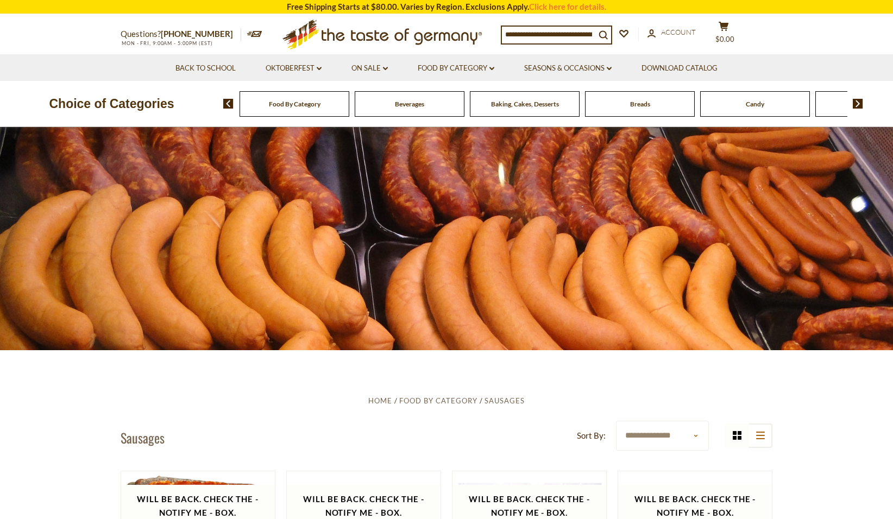
click at [510, 33] on input at bounding box center [548, 34] width 93 height 15
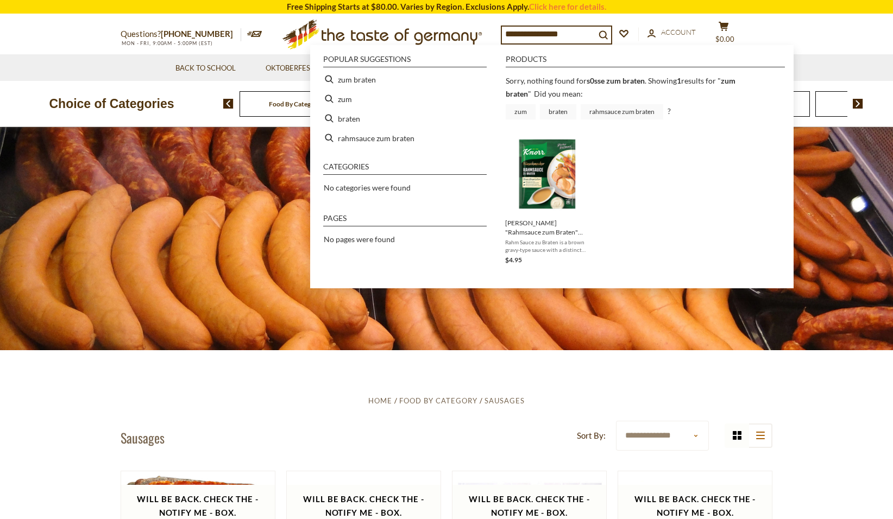
type input "**********"
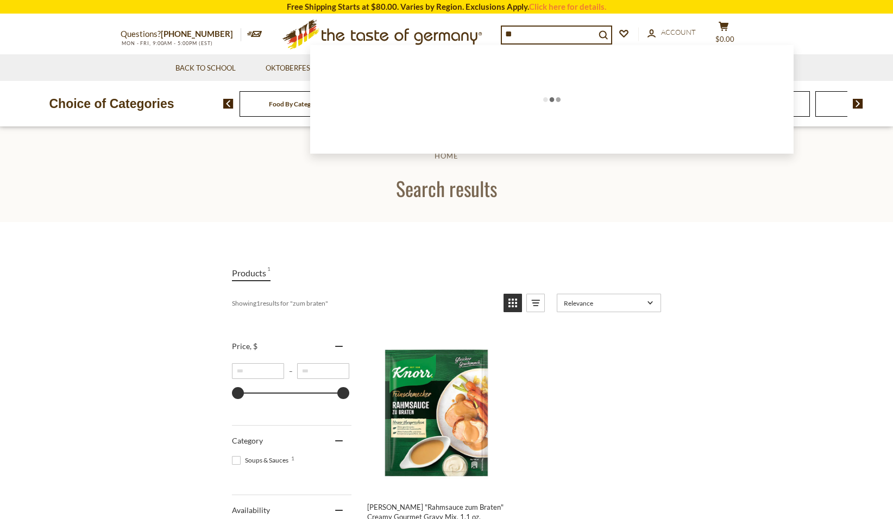
type input "*"
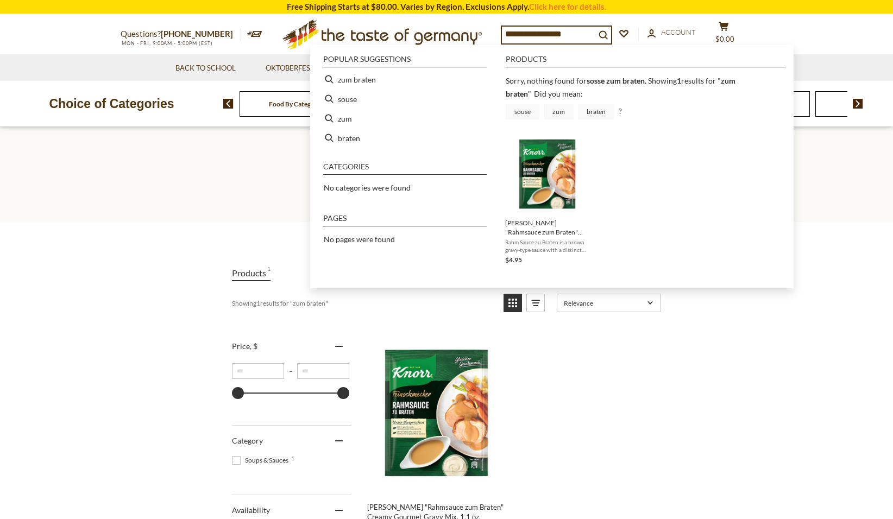
type input "**********"
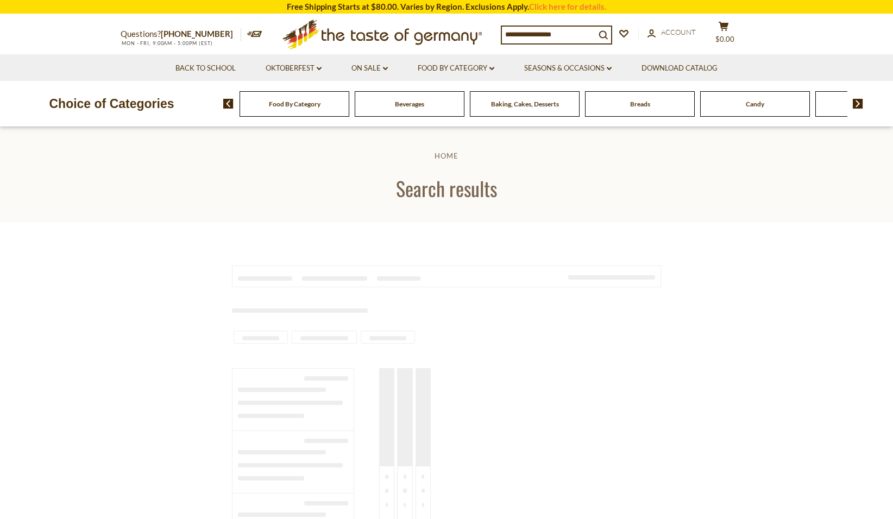
type input "**********"
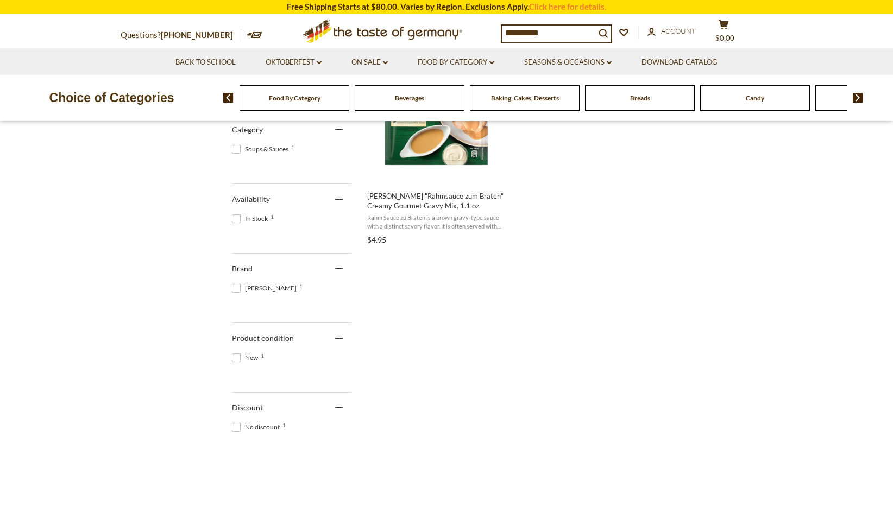
scroll to position [334, 0]
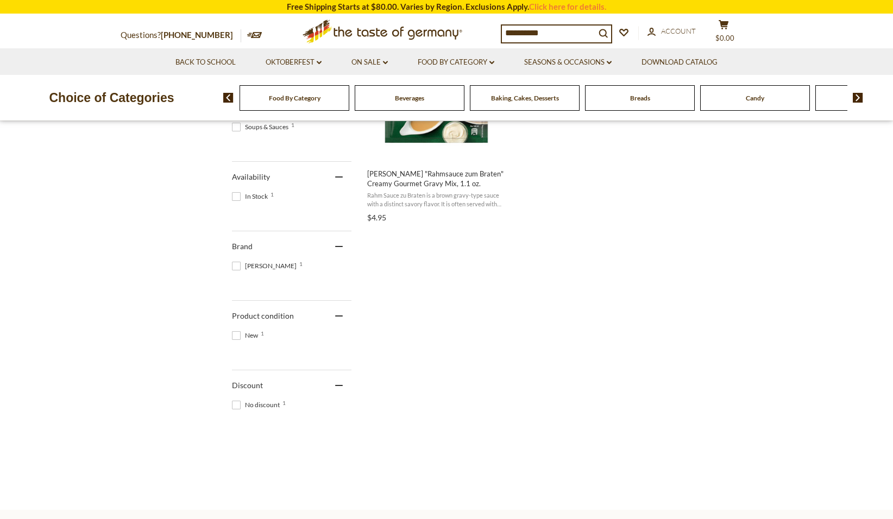
drag, startPoint x: 805, startPoint y: 508, endPoint x: 700, endPoint y: 355, distance: 186.0
click at [700, 355] on div "Home Search results Products 1 Showing 1 results for " zum braten " Relevance R…" at bounding box center [446, 445] width 893 height 1303
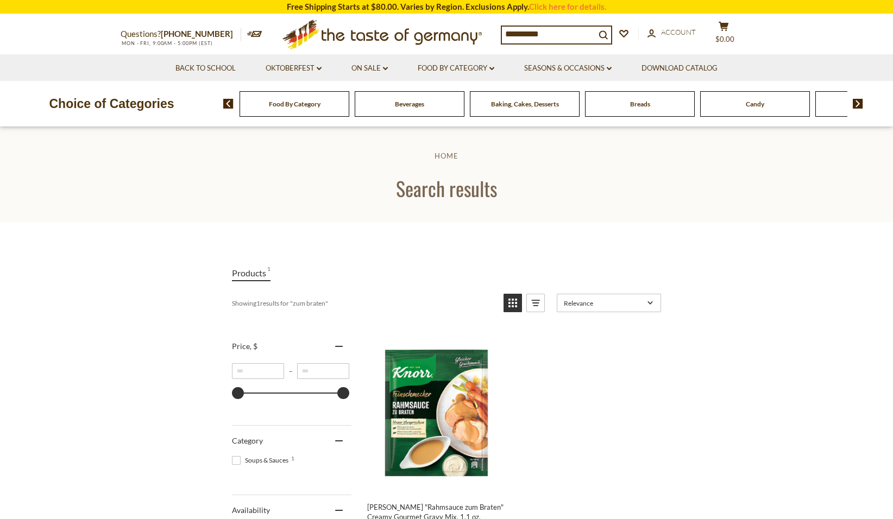
click at [853, 101] on span at bounding box center [854, 104] width 18 height 10
click at [853, 101] on img at bounding box center [858, 104] width 10 height 10
click at [857, 103] on img at bounding box center [858, 104] width 10 height 10
click at [860, 97] on div "Food By Category Beverages Baking, Cakes, Desserts Breads Candy Cereal Cookies …" at bounding box center [558, 104] width 670 height 26
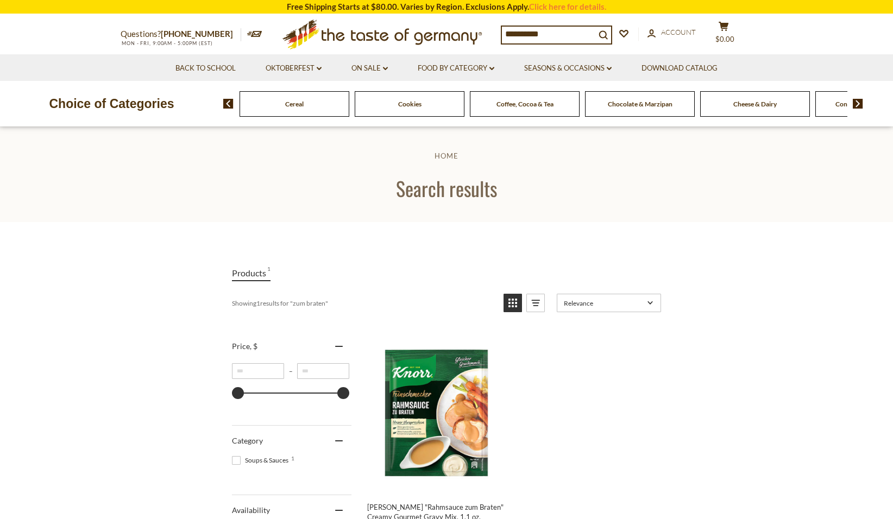
click at [859, 104] on img at bounding box center [858, 104] width 10 height 10
click at [730, 104] on span "Condiments, Seasonings" at bounding box center [727, 104] width 70 height 8
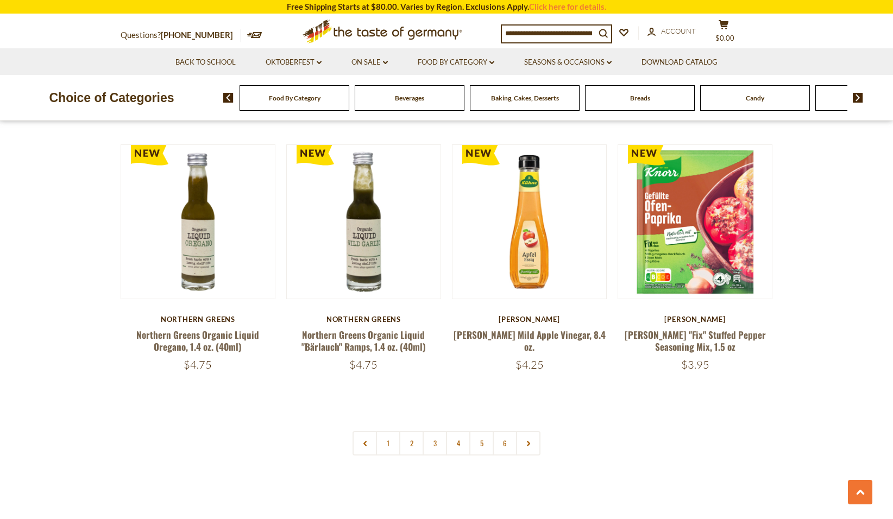
scroll to position [2492, 0]
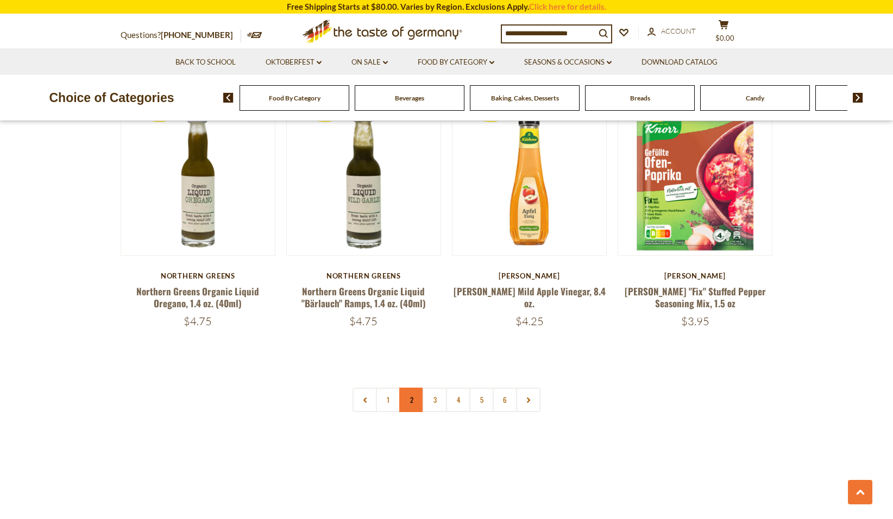
click at [411, 388] on link "2" at bounding box center [411, 400] width 24 height 24
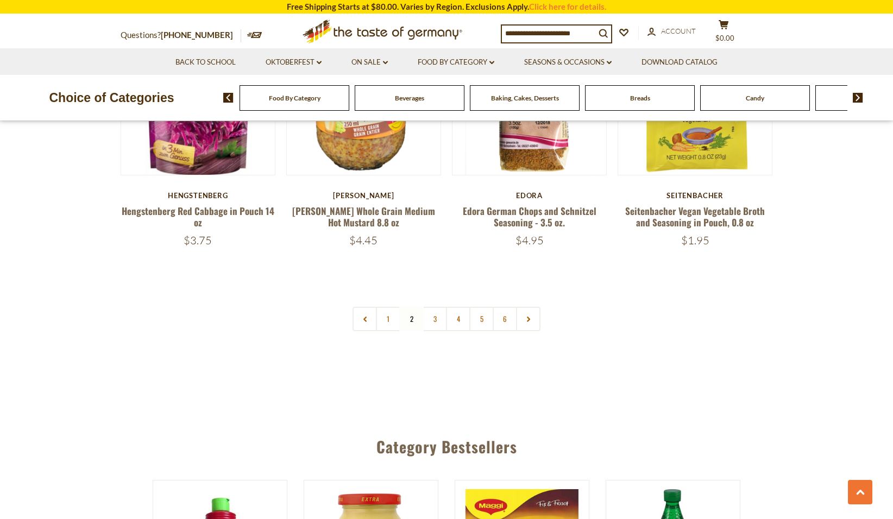
scroll to position [2541, 0]
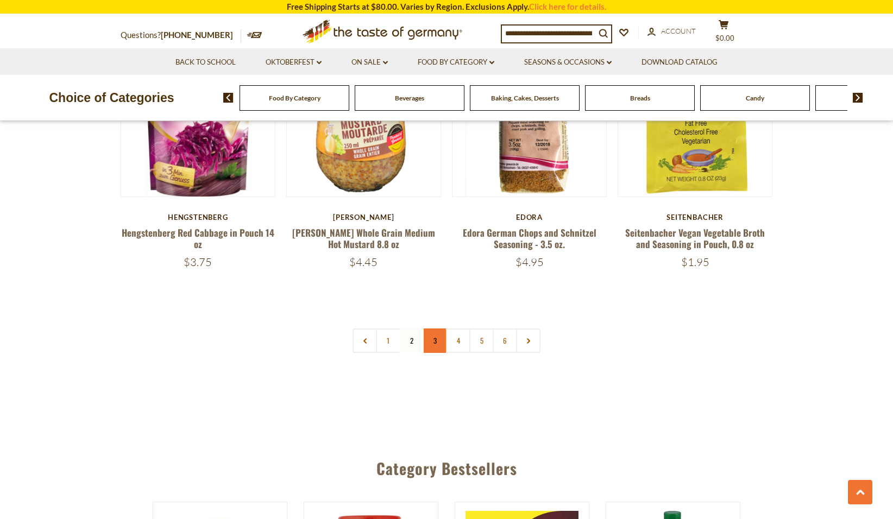
click at [435, 329] on link "3" at bounding box center [435, 341] width 24 height 24
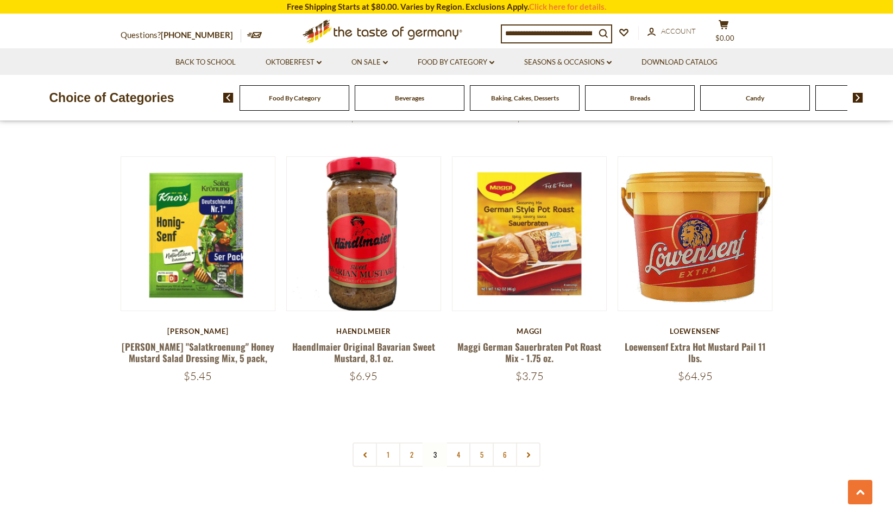
scroll to position [2515, 0]
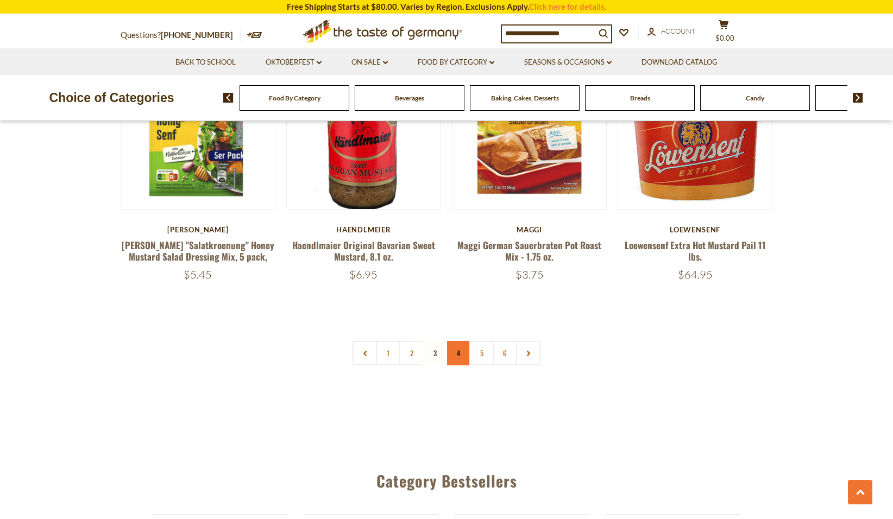
click at [459, 341] on link "4" at bounding box center [458, 353] width 24 height 24
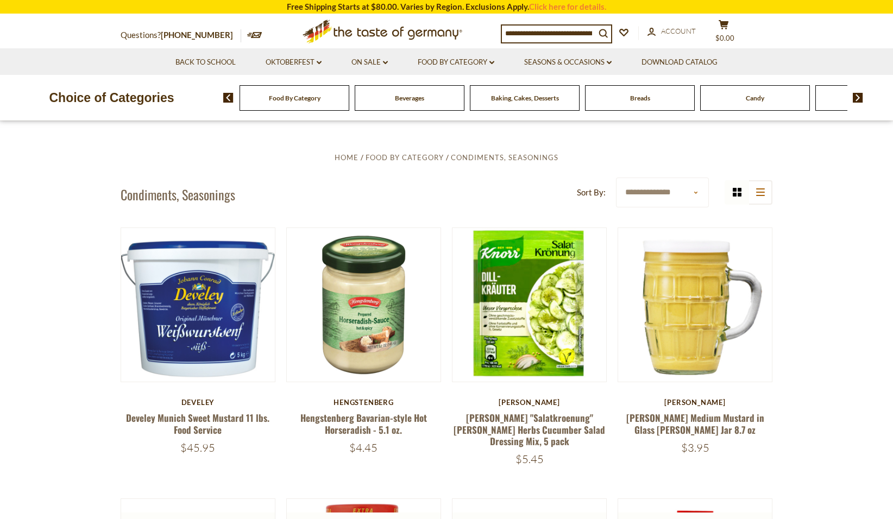
scroll to position [247, 0]
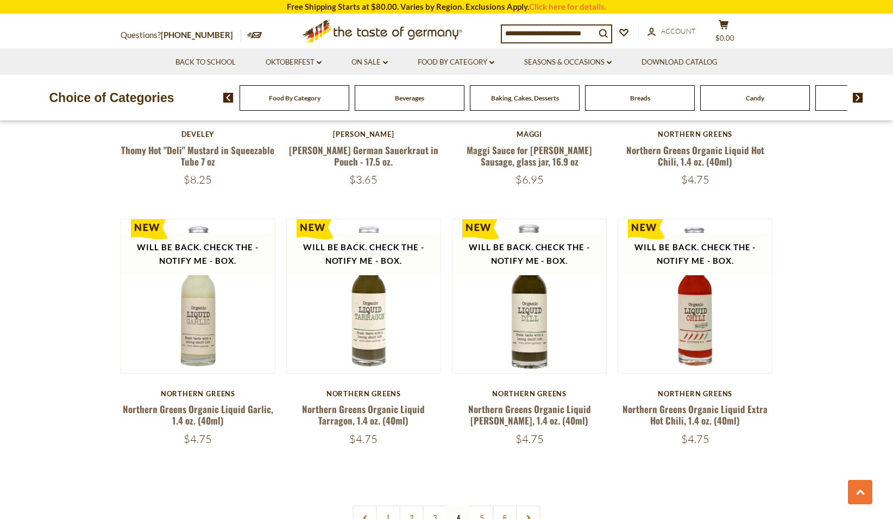
scroll to position [2391, 0]
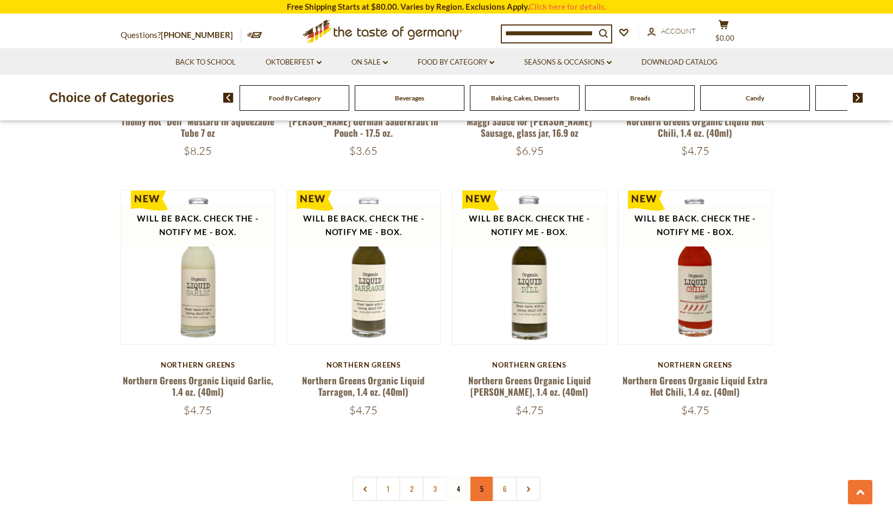
click at [480, 477] on link "5" at bounding box center [481, 489] width 24 height 24
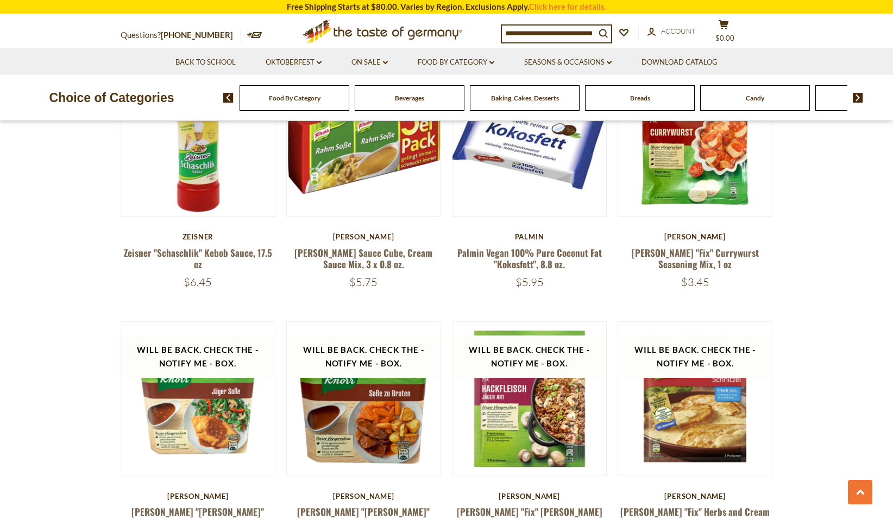
scroll to position [1516, 0]
